Goal: Task Accomplishment & Management: Manage account settings

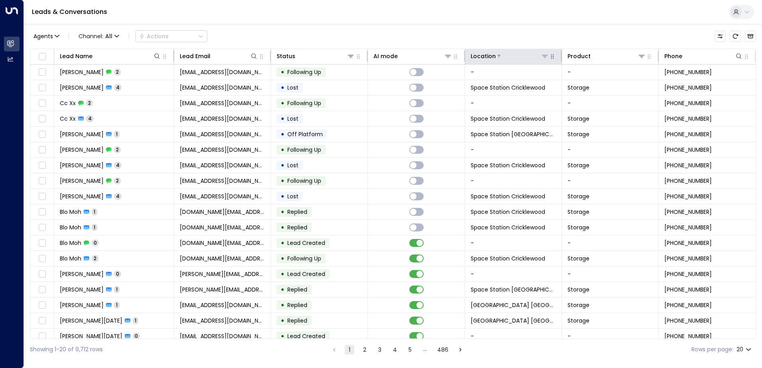
click at [378, 53] on button at bounding box center [545, 56] width 8 height 8
click at [378, 22] on div "Leads & Conversations" at bounding box center [393, 12] width 738 height 24
click at [378, 57] on icon at bounding box center [545, 56] width 6 height 3
click at [378, 57] on icon at bounding box center [545, 56] width 6 height 6
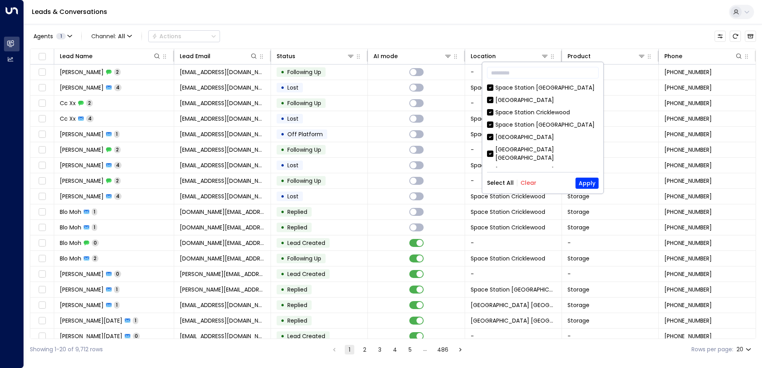
click at [378, 183] on button "Clear" at bounding box center [529, 183] width 16 height 6
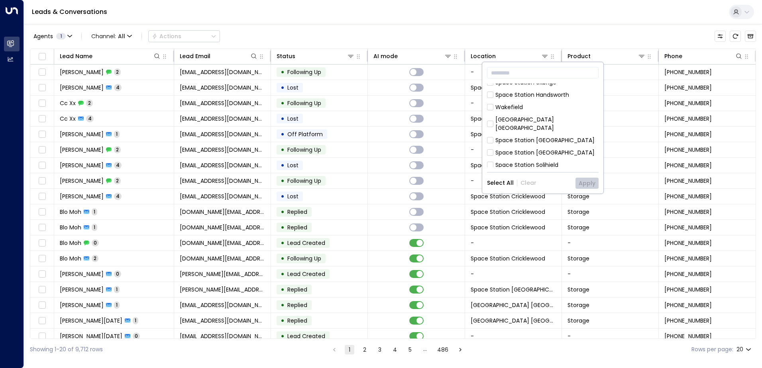
scroll to position [139, 0]
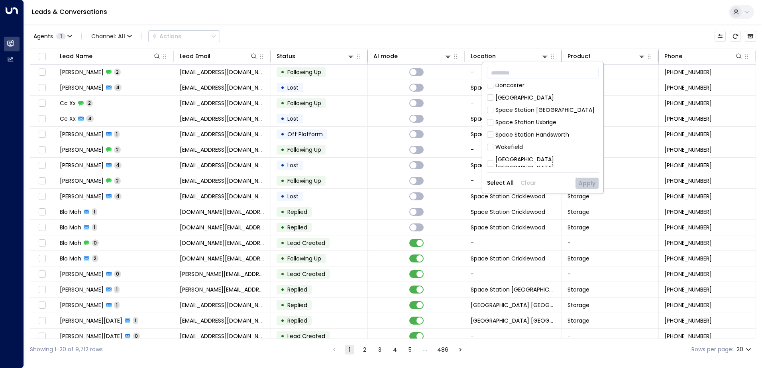
click at [378, 155] on div "[GEOGRAPHIC_DATA] [GEOGRAPHIC_DATA]" at bounding box center [546, 163] width 103 height 17
click at [378, 179] on button "Apply" at bounding box center [587, 183] width 23 height 11
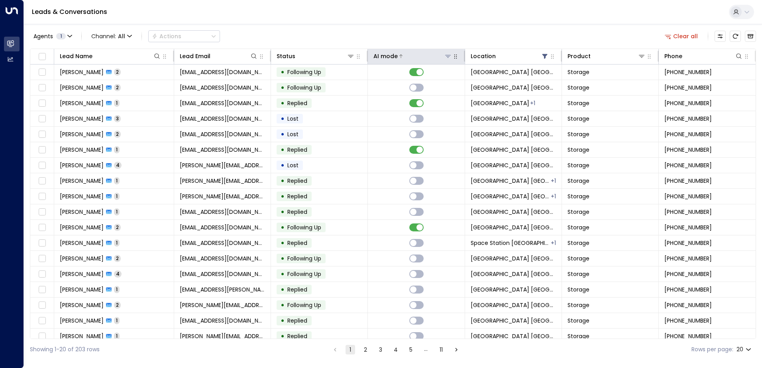
click at [378, 60] on div "AI mode" at bounding box center [413, 56] width 78 height 10
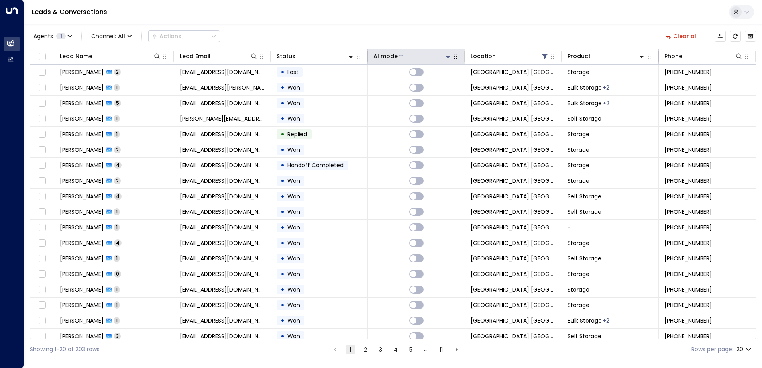
click at [378, 60] on div "AI mode" at bounding box center [413, 56] width 78 height 10
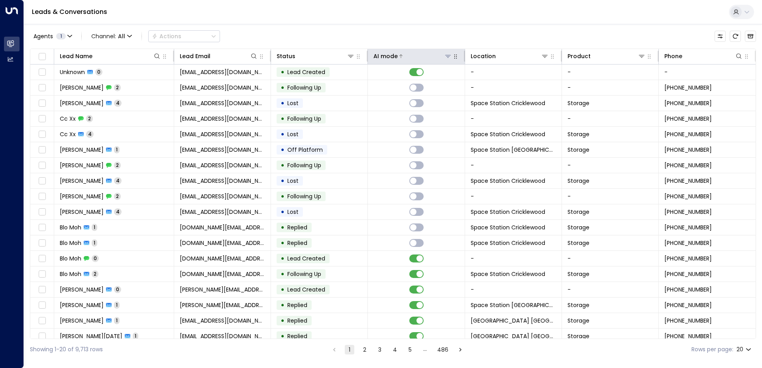
click at [445, 53] on button at bounding box center [448, 56] width 8 height 8
click at [542, 59] on icon at bounding box center [545, 56] width 6 height 6
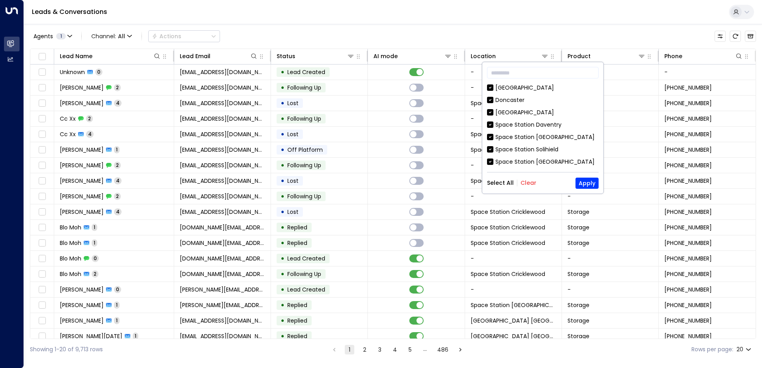
click at [525, 183] on button "Clear" at bounding box center [529, 183] width 16 height 6
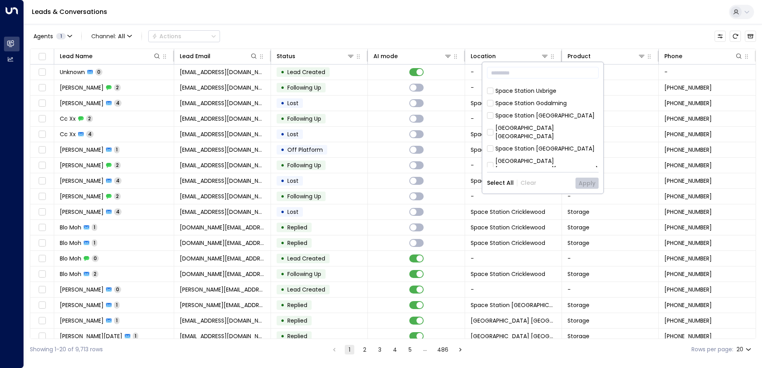
scroll to position [120, 0]
click at [552, 126] on div "[GEOGRAPHIC_DATA] [GEOGRAPHIC_DATA]" at bounding box center [546, 133] width 103 height 17
click at [591, 191] on div "​ Space Station Slough Doncaster Space Station Stirchley Space Station Daventry…" at bounding box center [542, 128] width 121 height 132
click at [591, 183] on button "Apply" at bounding box center [587, 183] width 23 height 11
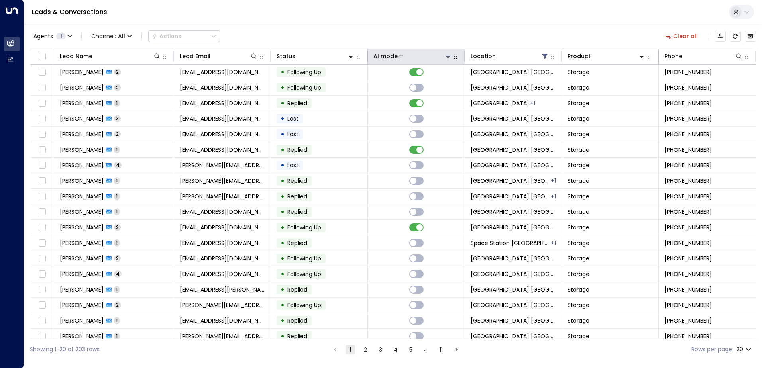
click at [379, 59] on div "AI mode" at bounding box center [386, 56] width 24 height 10
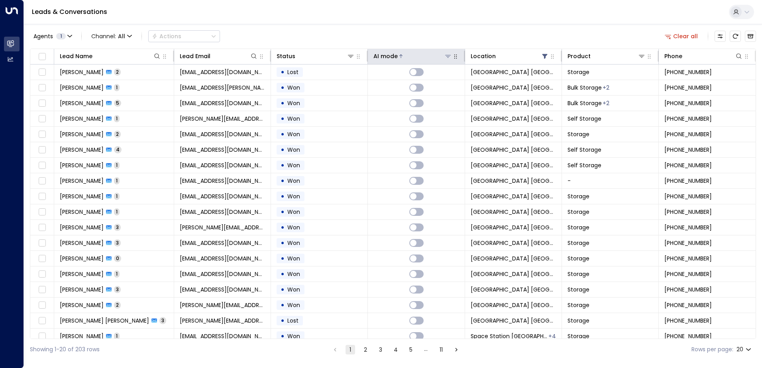
click at [379, 59] on div "AI mode" at bounding box center [386, 56] width 24 height 10
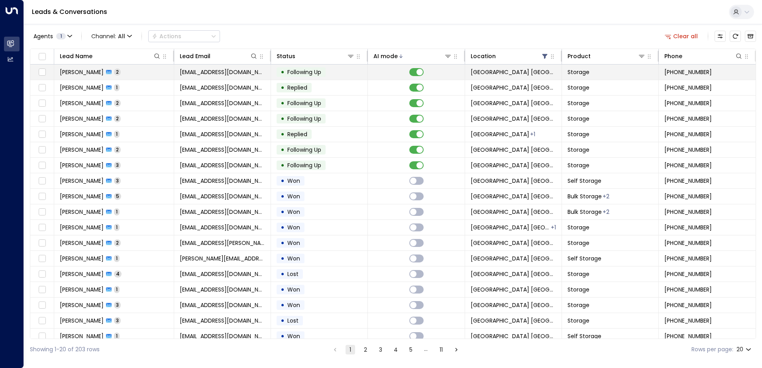
click at [326, 77] on td "• Following Up" at bounding box center [319, 72] width 97 height 15
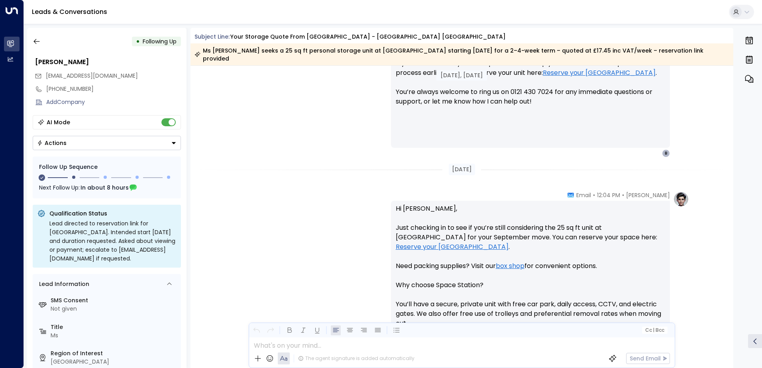
scroll to position [382, 0]
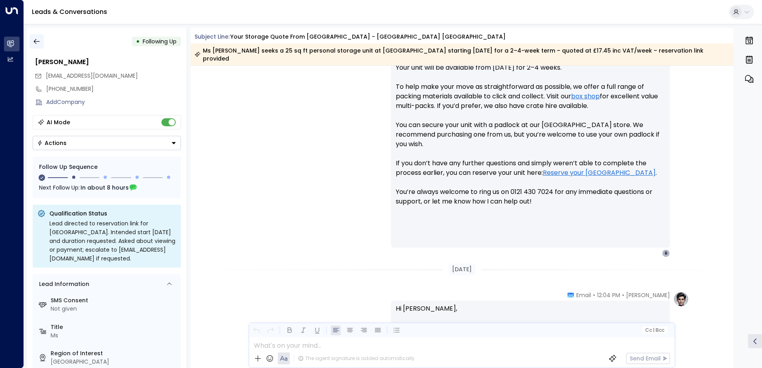
click at [35, 43] on icon "button" at bounding box center [37, 41] width 8 height 8
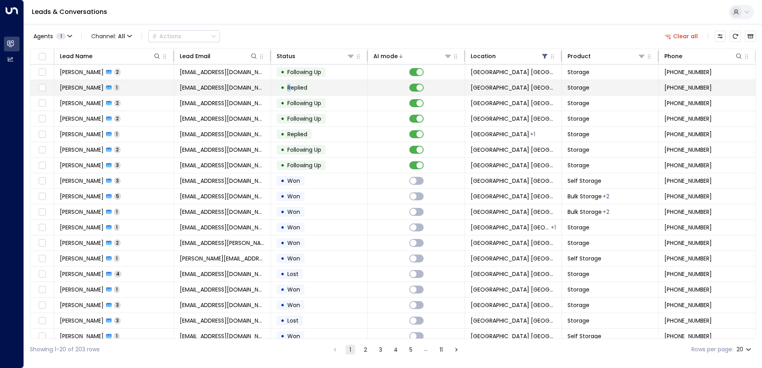
click at [289, 85] on span "Replied" at bounding box center [297, 88] width 20 height 8
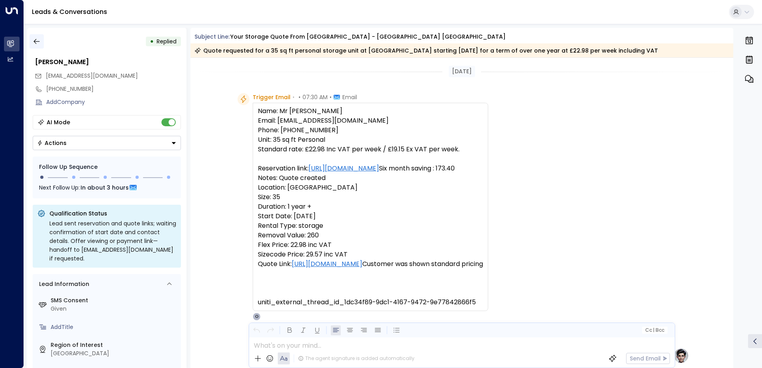
click at [40, 40] on icon "button" at bounding box center [37, 41] width 8 height 8
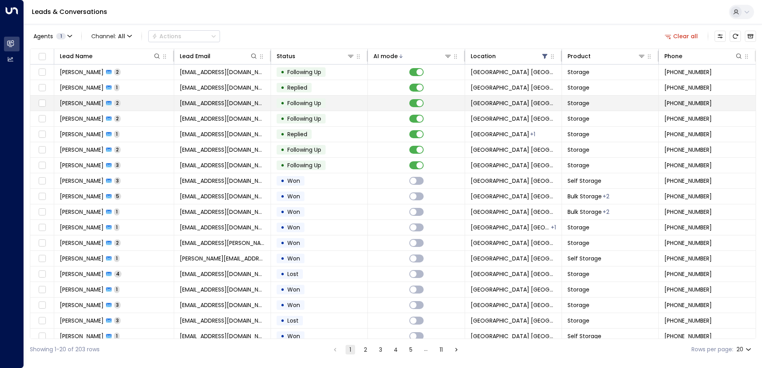
click at [322, 106] on span "Following Up" at bounding box center [304, 103] width 39 height 8
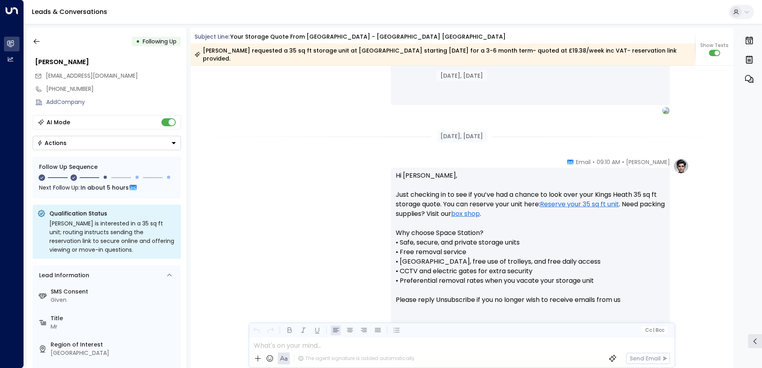
scroll to position [635, 0]
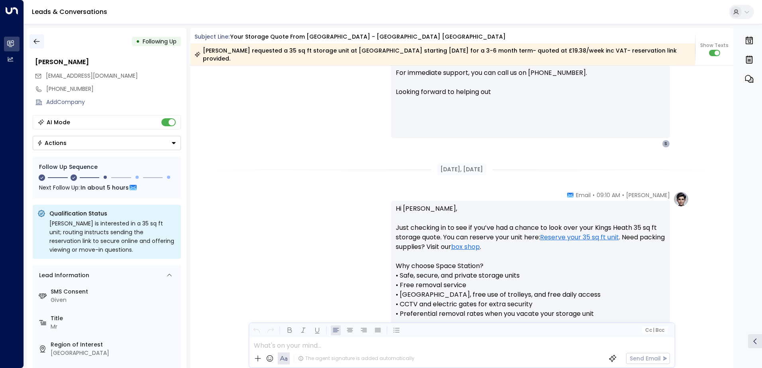
click at [41, 44] on button "button" at bounding box center [36, 41] width 14 height 14
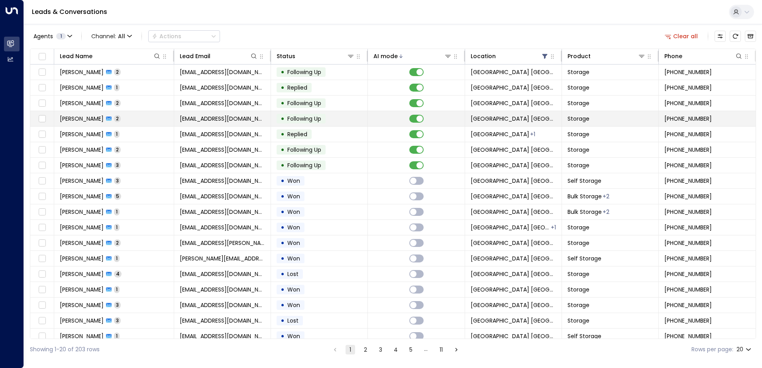
click at [341, 116] on td "• Following Up" at bounding box center [319, 118] width 97 height 15
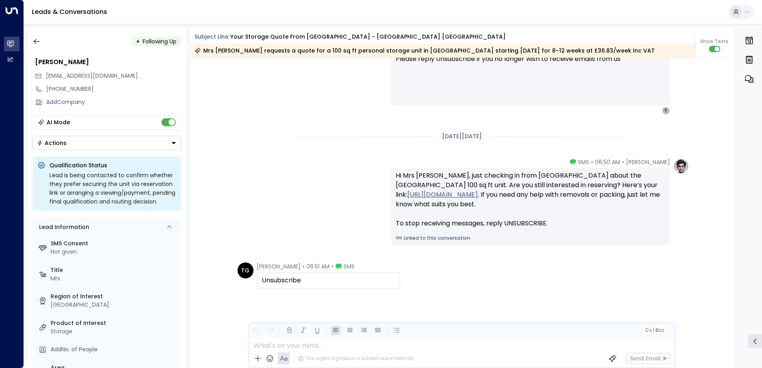
scroll to position [854, 0]
drag, startPoint x: 252, startPoint y: 211, endPoint x: 256, endPoint y: 214, distance: 5.1
click at [252, 211] on div "Olivia Parker • 06:50 AM • SMS Hi Mrs Tee Gillespie, just checking in from Spac…" at bounding box center [462, 201] width 454 height 87
click at [293, 179] on div "Olivia Parker • 06:50 AM • SMS Hi Mrs Tee Gillespie, just checking in from Spac…" at bounding box center [462, 201] width 454 height 87
drag, startPoint x: 508, startPoint y: 102, endPoint x: 515, endPoint y: 342, distance: 240.9
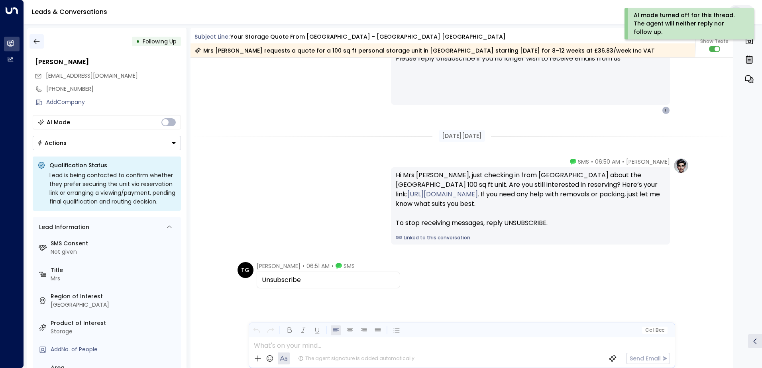
click at [37, 40] on icon "button" at bounding box center [37, 41] width 8 height 8
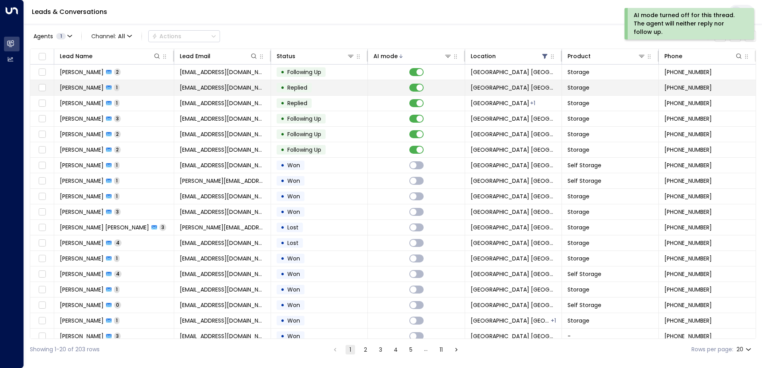
click at [315, 91] on td "• Replied" at bounding box center [319, 87] width 97 height 15
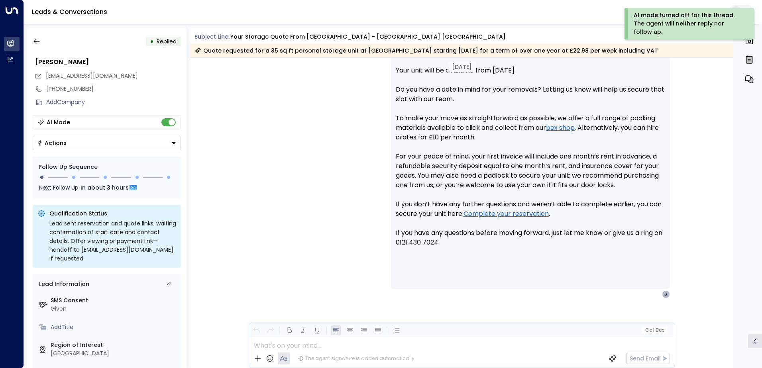
scroll to position [372, 0]
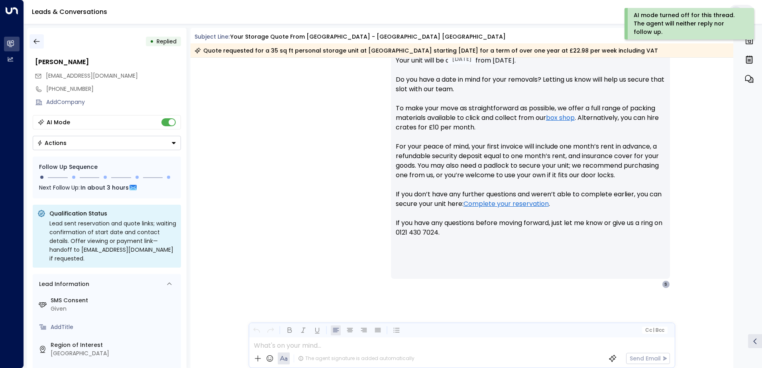
click at [38, 45] on icon "button" at bounding box center [37, 41] width 8 height 8
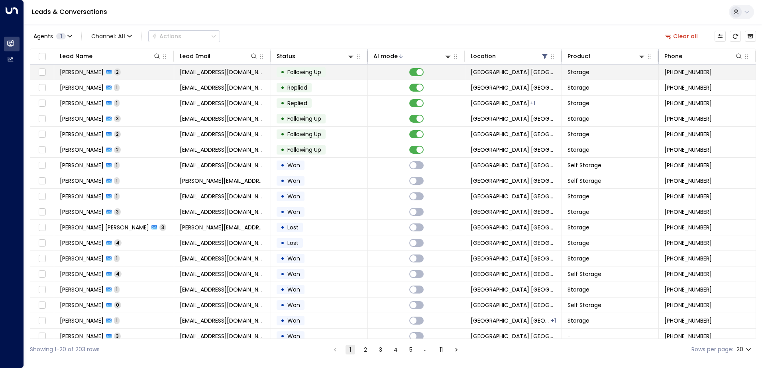
click at [192, 71] on span "[EMAIL_ADDRESS][DOMAIN_NAME]" at bounding box center [222, 72] width 85 height 8
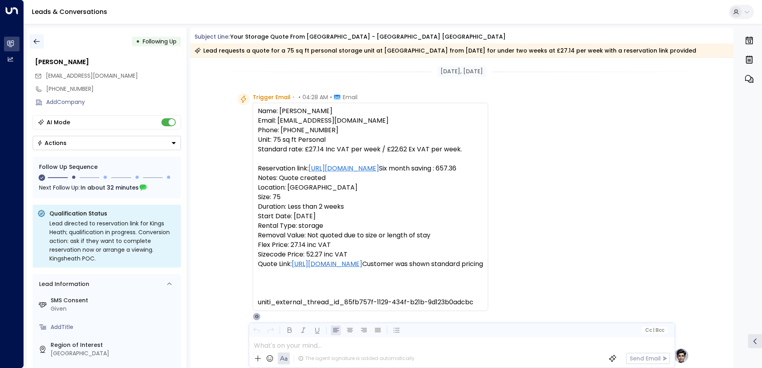
click at [38, 37] on button "button" at bounding box center [36, 41] width 14 height 14
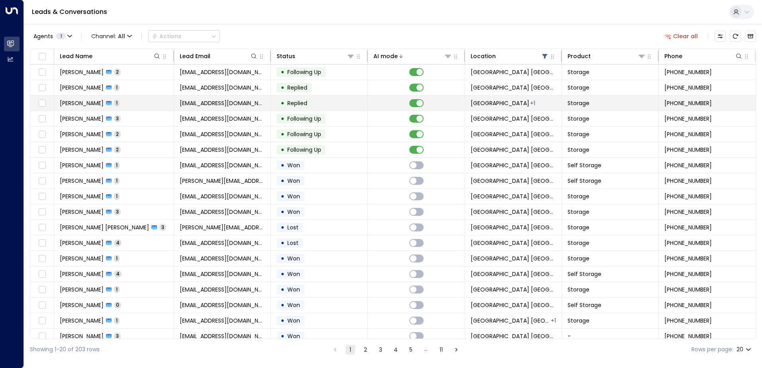
click at [190, 102] on span "[EMAIL_ADDRESS][DOMAIN_NAME]" at bounding box center [222, 103] width 85 height 8
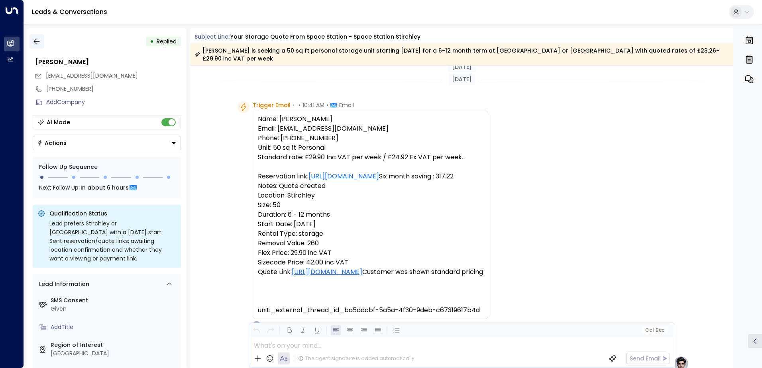
click at [41, 39] on button "button" at bounding box center [36, 41] width 14 height 14
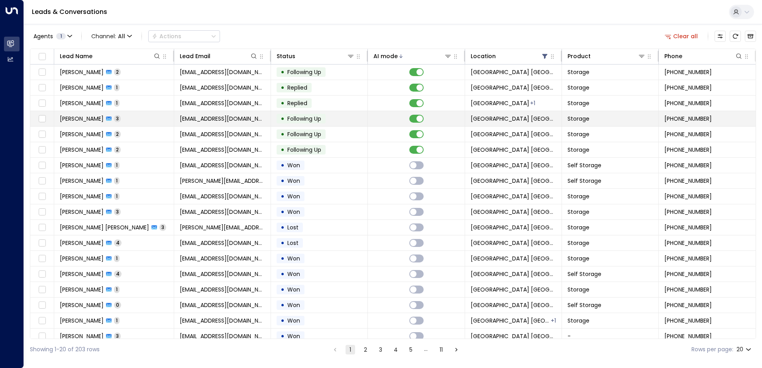
click at [173, 120] on td "John Bloomfield 3" at bounding box center [114, 118] width 120 height 15
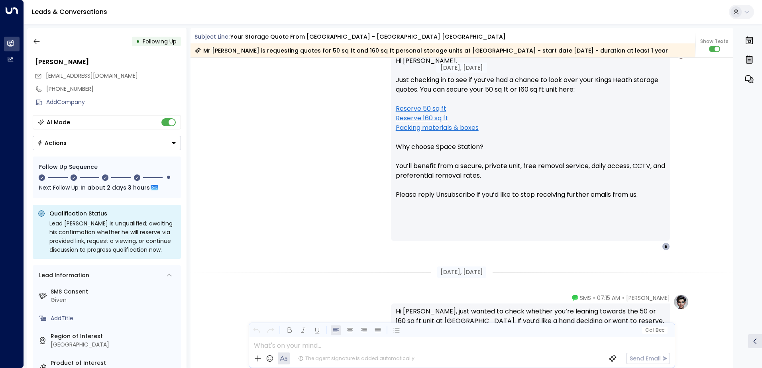
scroll to position [458, 0]
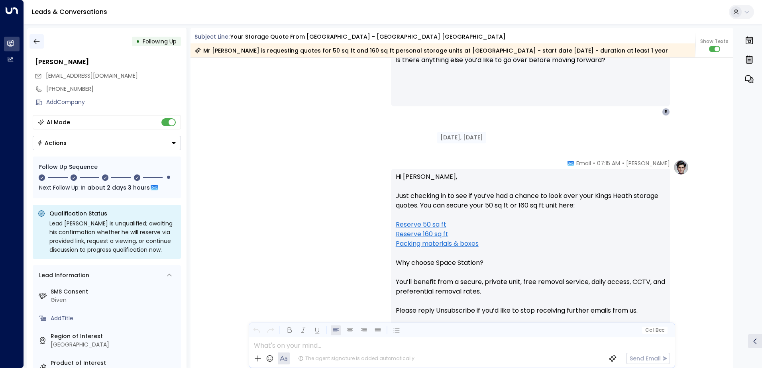
click at [34, 41] on icon "button" at bounding box center [36, 41] width 6 height 5
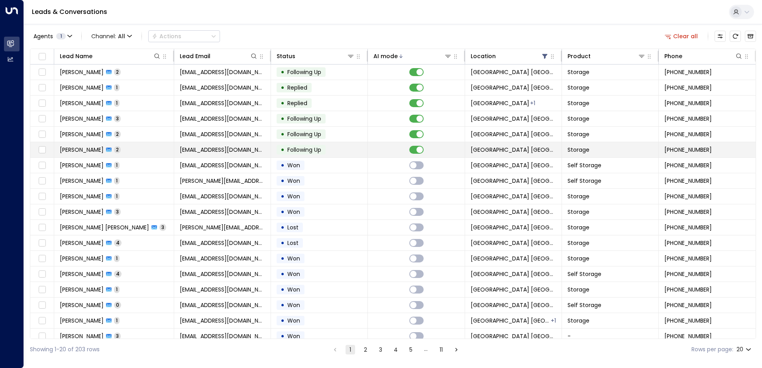
click at [258, 149] on td "[EMAIL_ADDRESS][DOMAIN_NAME]" at bounding box center [222, 149] width 97 height 15
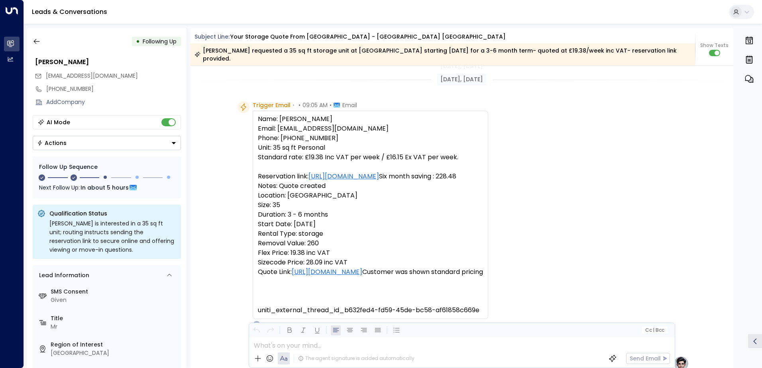
scroll to position [199, 0]
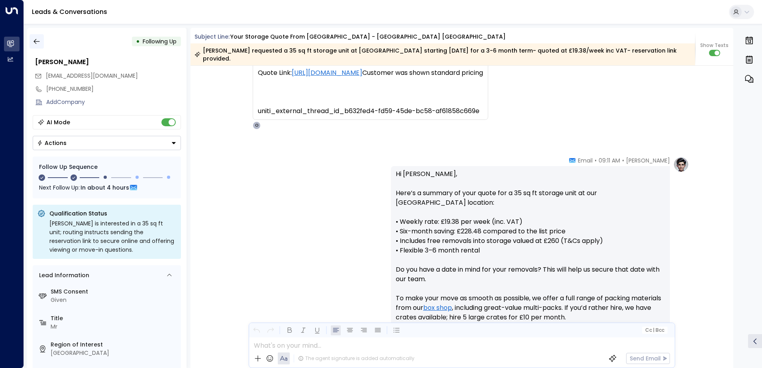
click at [40, 40] on icon "button" at bounding box center [37, 41] width 8 height 8
